Goal: Use online tool/utility: Use online tool/utility

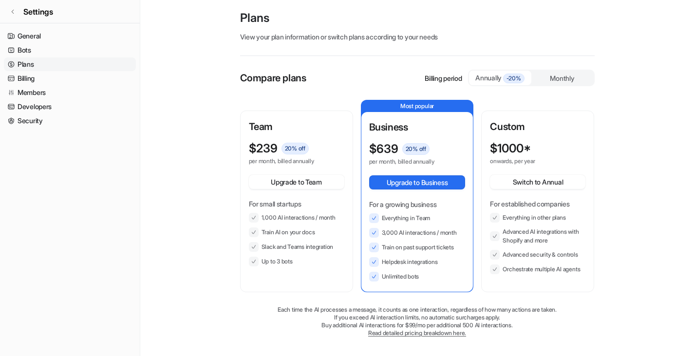
scroll to position [14333, 0]
click at [15, 12] on icon at bounding box center [13, 12] width 6 height 6
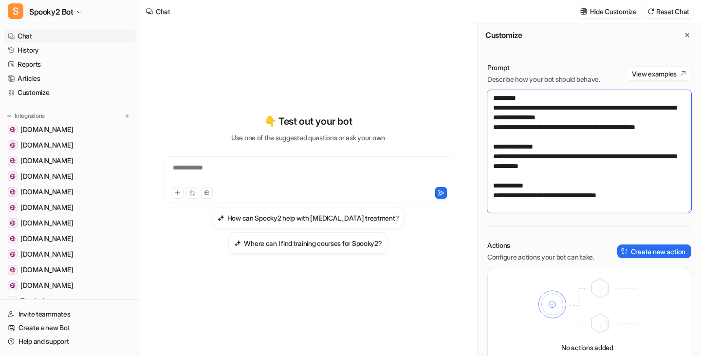
scroll to position [10, 0]
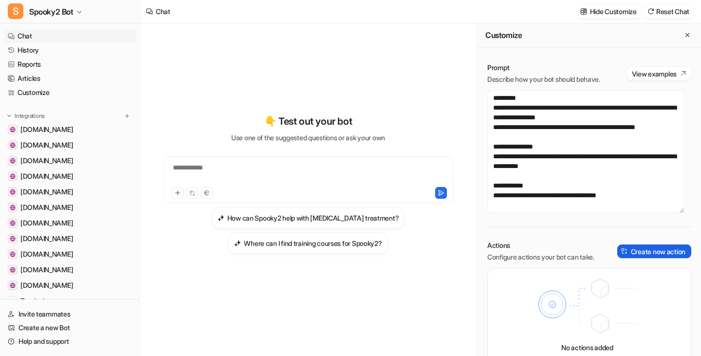
click at [642, 253] on button "Create new action" at bounding box center [654, 251] width 74 height 14
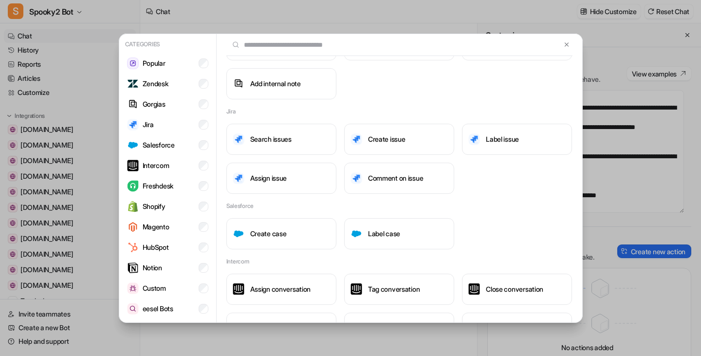
scroll to position [74, 0]
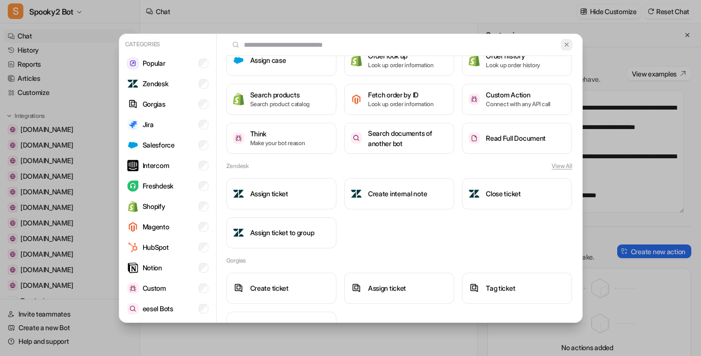
click at [563, 46] on img at bounding box center [566, 44] width 7 height 7
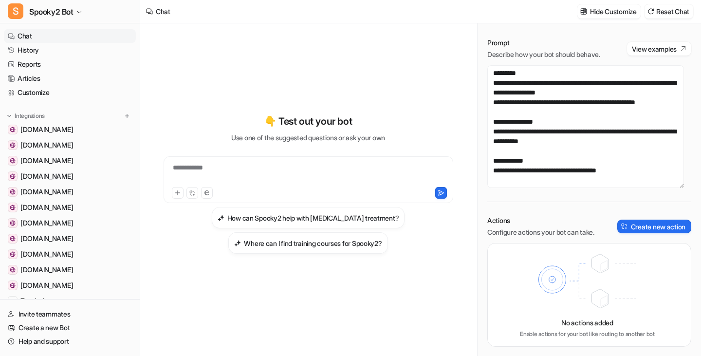
scroll to position [25, 0]
click at [588, 323] on p "No actions added" at bounding box center [587, 322] width 52 height 10
click at [547, 214] on div "**********" at bounding box center [589, 192] width 223 height 328
click at [643, 51] on button "View examples" at bounding box center [659, 48] width 64 height 14
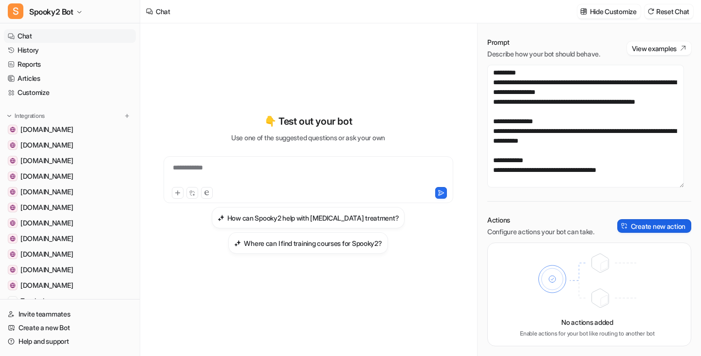
click at [647, 226] on button "Create new action" at bounding box center [654, 226] width 74 height 14
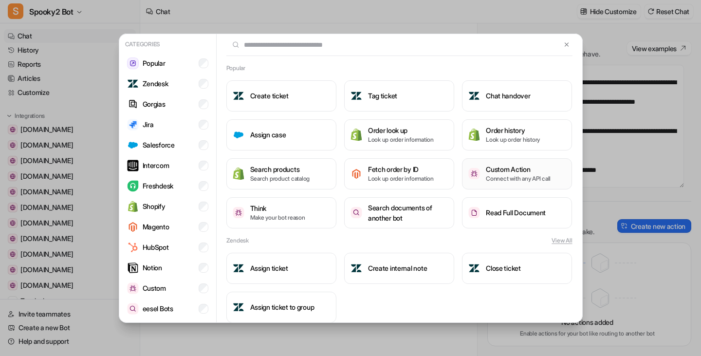
click at [522, 174] on p "Connect with any API call" at bounding box center [518, 178] width 65 height 9
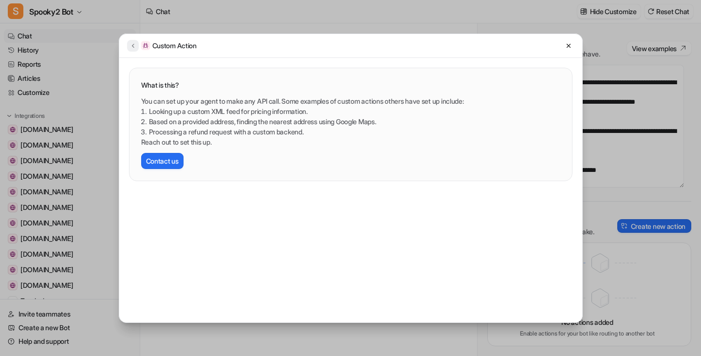
click at [132, 44] on icon at bounding box center [133, 45] width 7 height 7
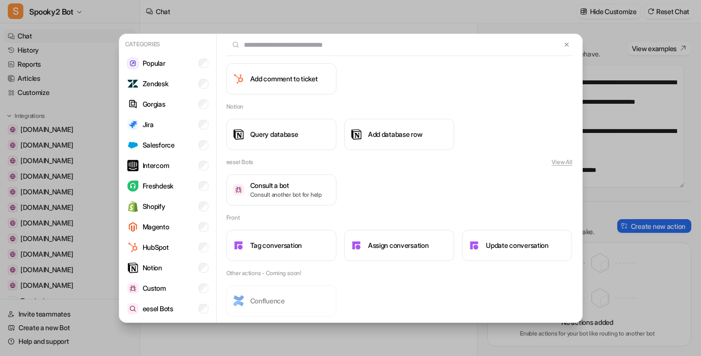
scroll to position [854, 0]
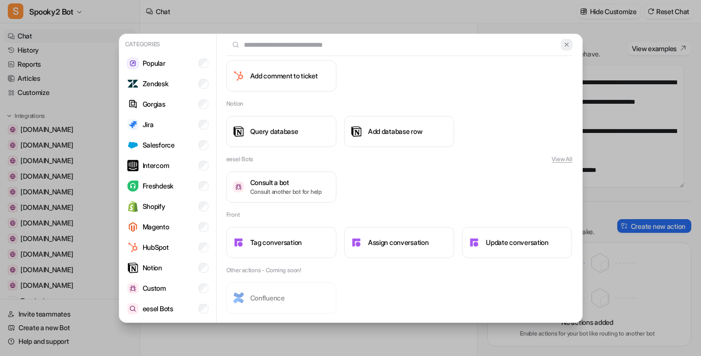
click at [561, 39] on button at bounding box center [566, 45] width 11 height 12
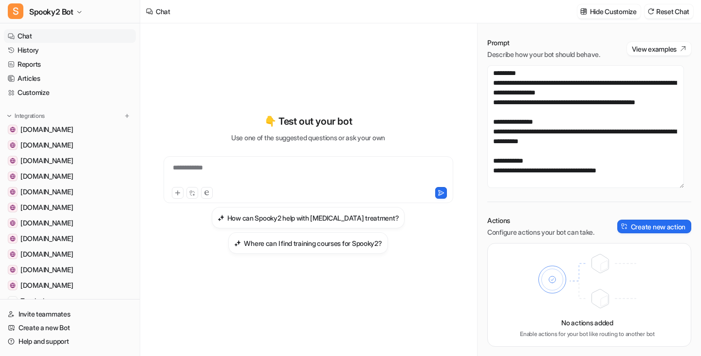
scroll to position [25, 0]
click at [380, 83] on div "**********" at bounding box center [308, 183] width 320 height 249
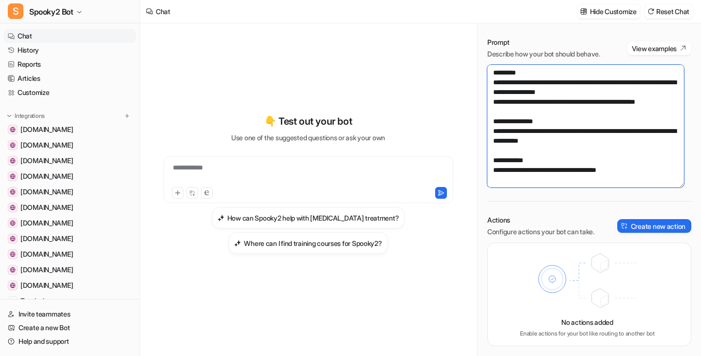
click at [642, 180] on textarea "**********" at bounding box center [585, 126] width 197 height 123
